Goal: Task Accomplishment & Management: Complete application form

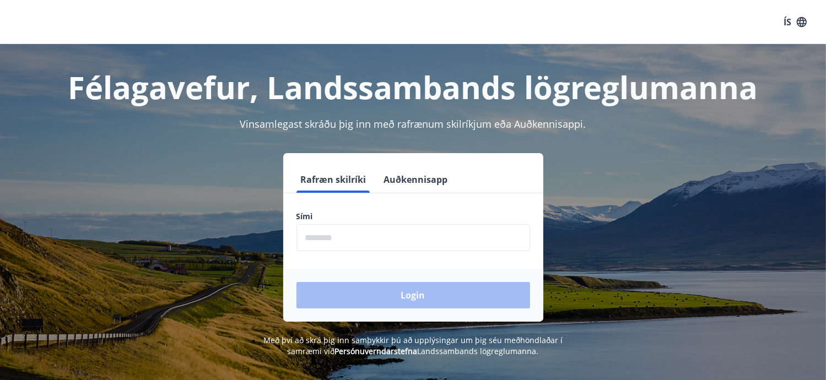
click at [404, 182] on button "Auðkennisapp" at bounding box center [415, 179] width 73 height 26
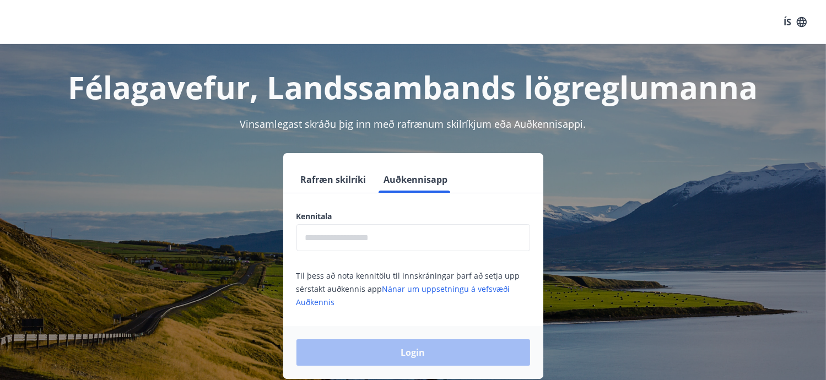
click at [368, 238] on input "text" at bounding box center [413, 237] width 234 height 27
type input "**********"
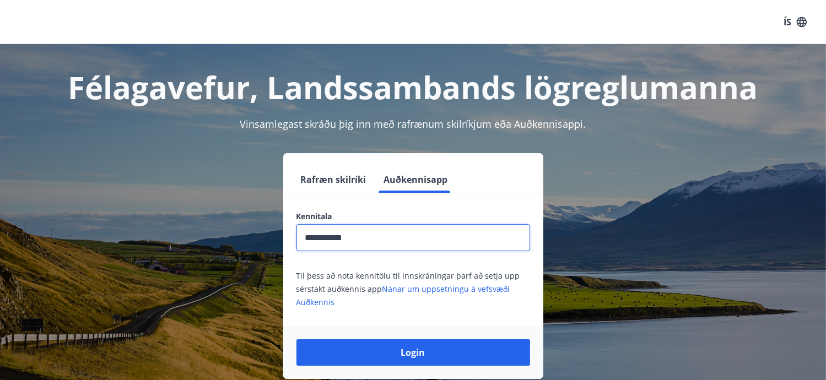
click at [296, 339] on button "Login" at bounding box center [413, 352] width 234 height 26
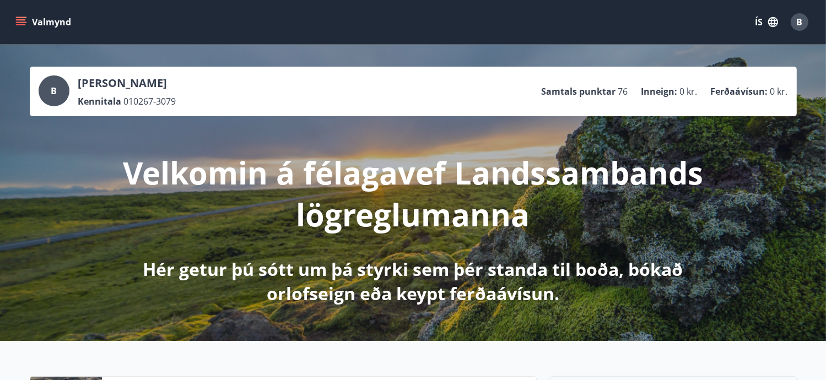
click at [20, 17] on icon "menu" at bounding box center [22, 17] width 12 height 1
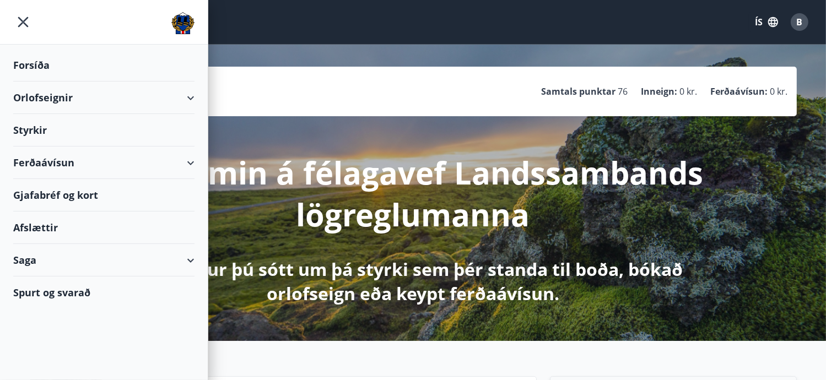
click at [79, 82] on div "Styrkir" at bounding box center [103, 65] width 181 height 32
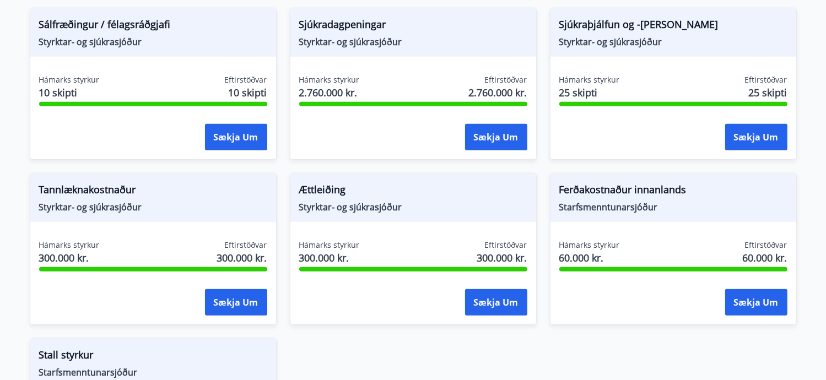
scroll to position [991, 0]
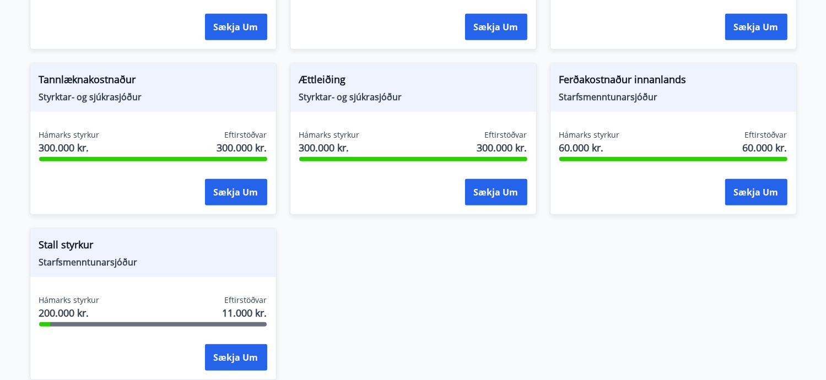
click at [192, 298] on div "Hámarks styrkur 200.000 kr. Eftirstöðvar 11.000 kr." at bounding box center [153, 309] width 228 height 28
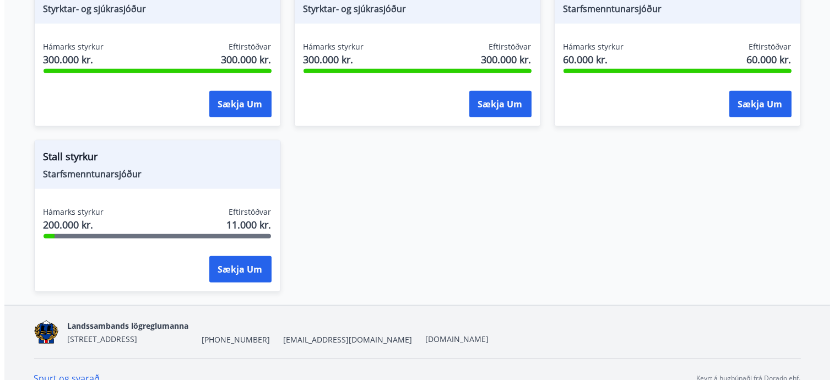
scroll to position [1095, 0]
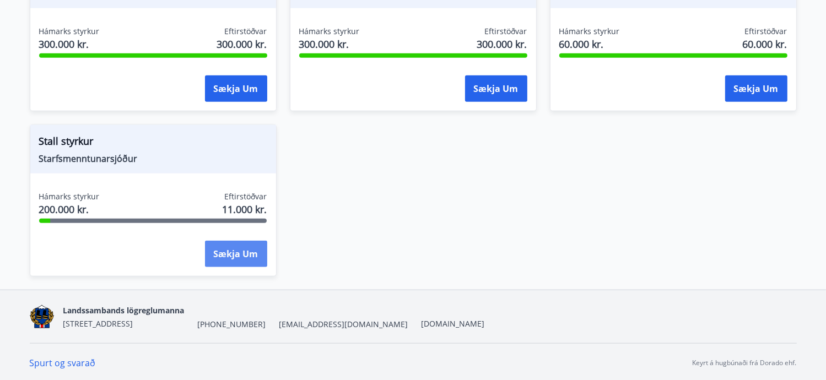
click at [245, 260] on button "Sækja um" at bounding box center [236, 254] width 62 height 26
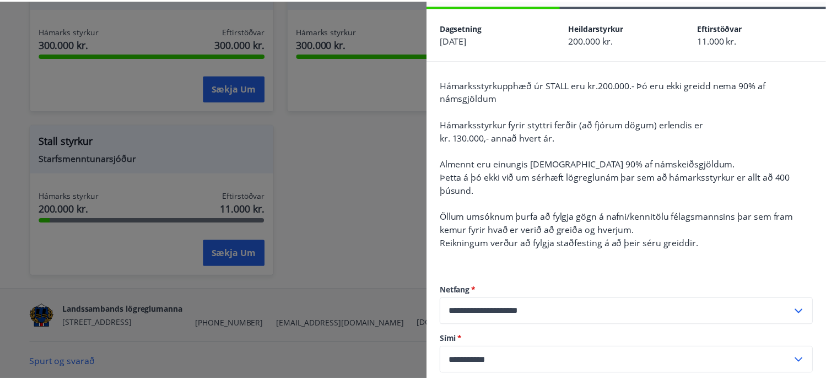
scroll to position [0, 0]
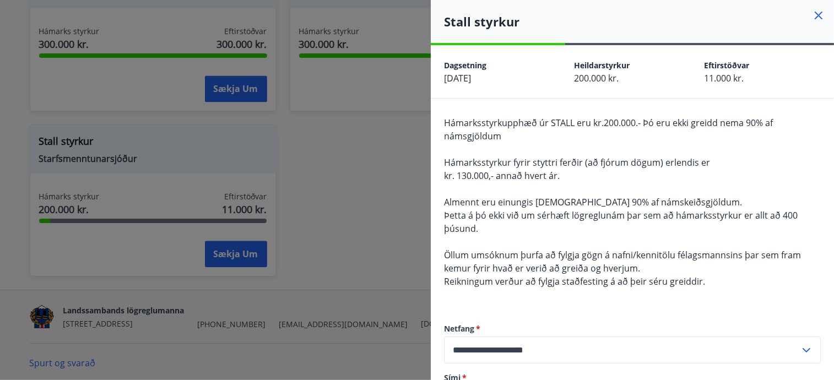
click at [815, 14] on icon at bounding box center [819, 16] width 8 height 8
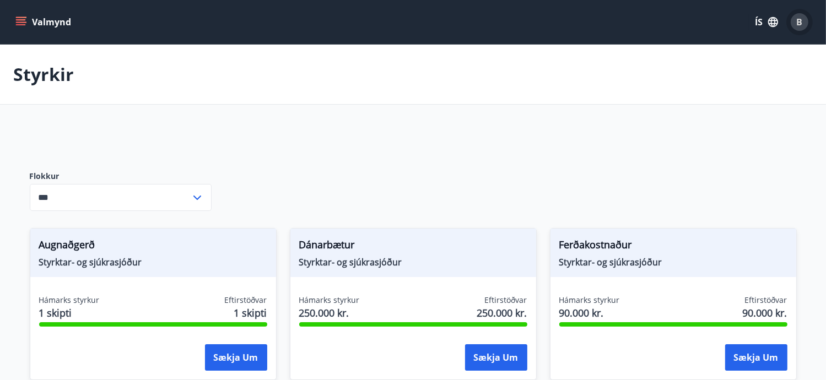
click at [799, 24] on span "B" at bounding box center [799, 22] width 6 height 12
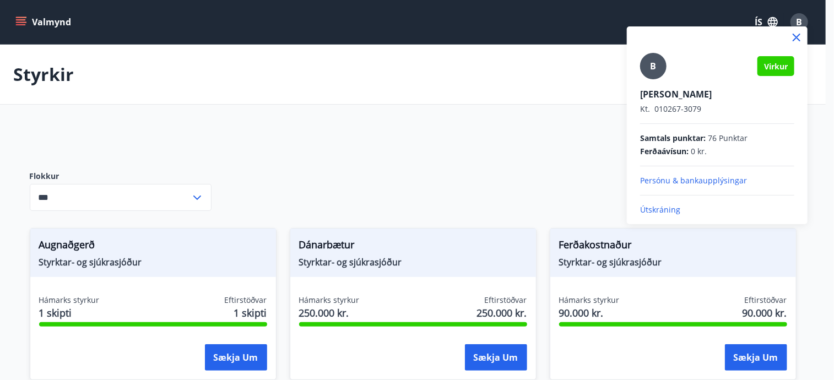
click at [537, 124] on div at bounding box center [417, 190] width 834 height 380
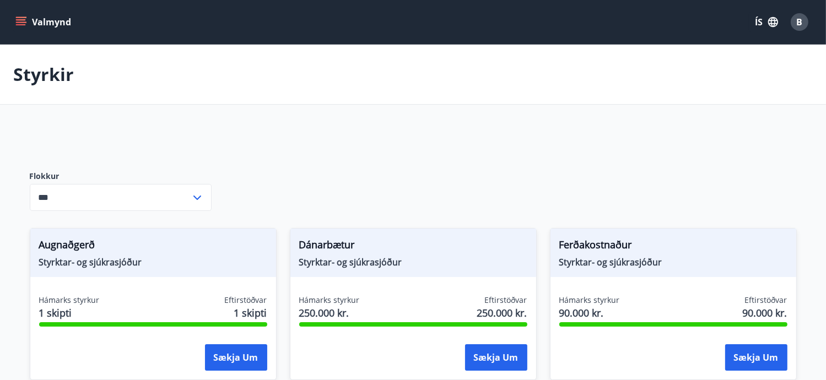
click at [193, 200] on icon at bounding box center [197, 197] width 13 height 13
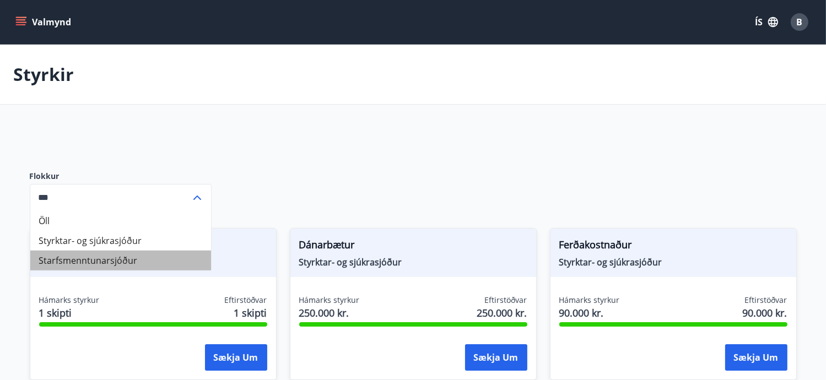
click at [150, 260] on li "Starfsmenntunarsjóður" at bounding box center [120, 261] width 181 height 20
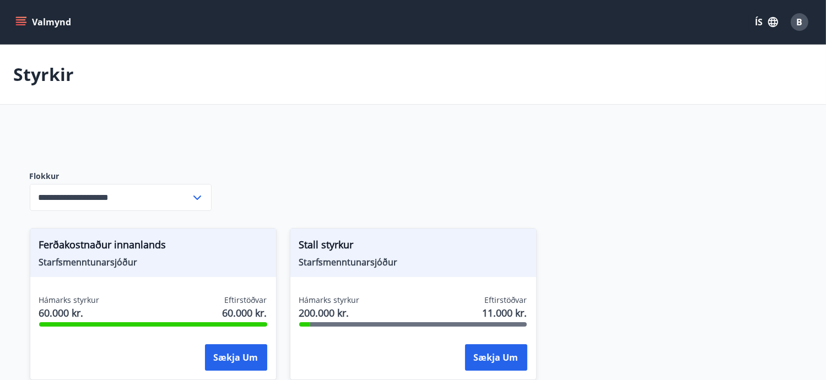
click at [359, 184] on div "**********" at bounding box center [413, 260] width 767 height 267
click at [21, 21] on icon "menu" at bounding box center [20, 22] width 11 height 11
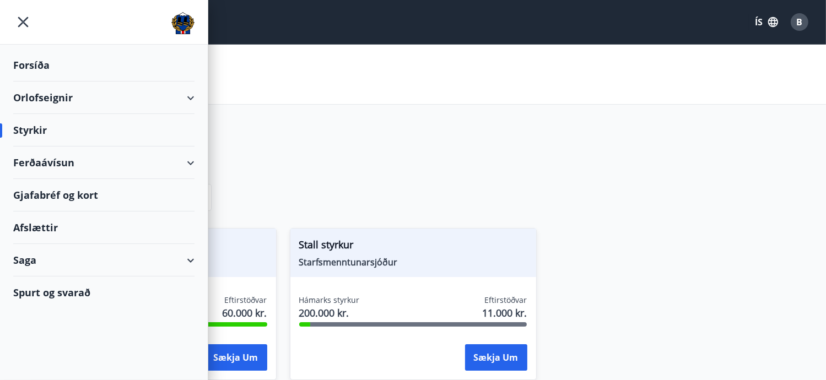
click at [315, 142] on div at bounding box center [290, 140] width 520 height 26
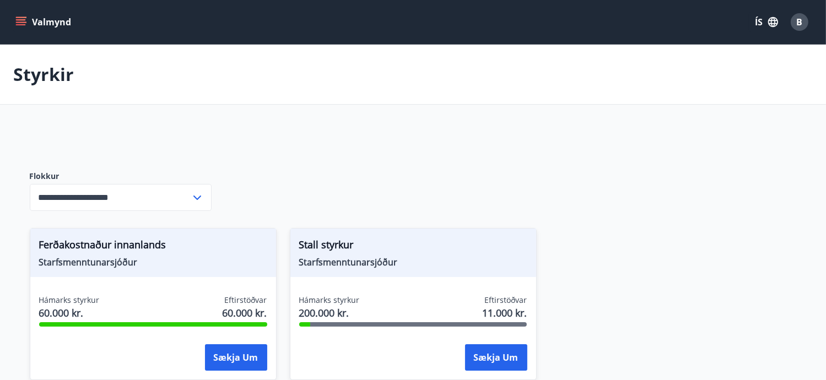
click at [185, 202] on input "**********" at bounding box center [110, 197] width 161 height 27
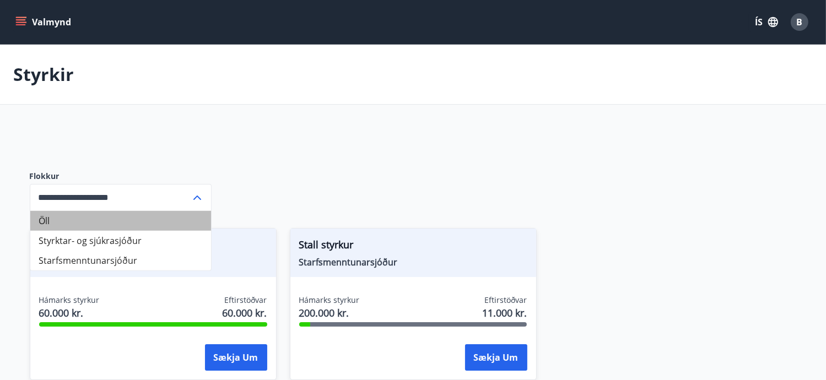
click at [153, 223] on li "Öll" at bounding box center [120, 221] width 181 height 20
type input "***"
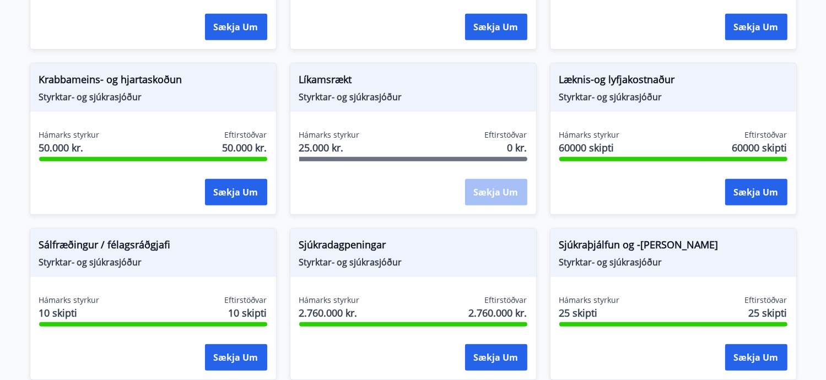
scroll to position [110, 0]
